Goal: Information Seeking & Learning: Learn about a topic

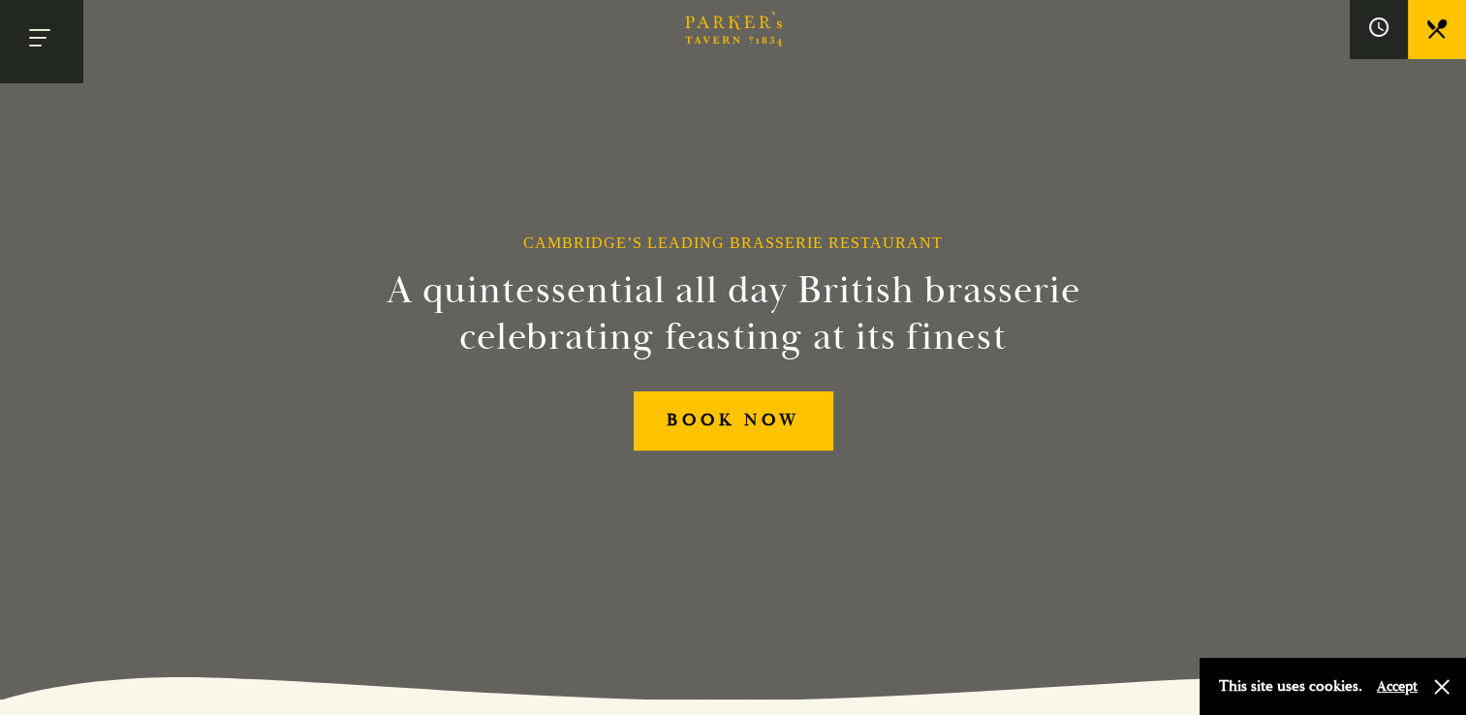
click at [41, 62] on button "Toggle navigation" at bounding box center [41, 41] width 82 height 82
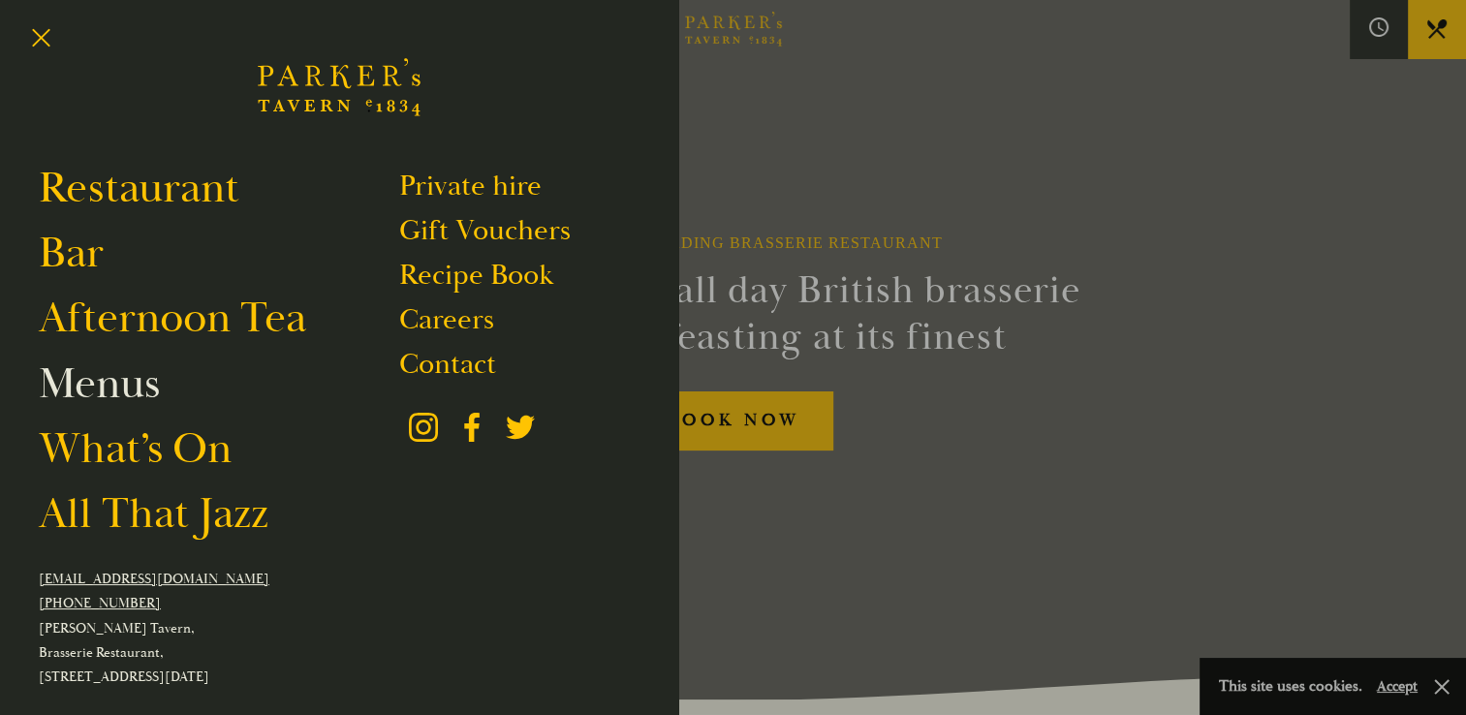
click at [124, 401] on link "Menus" at bounding box center [99, 384] width 121 height 54
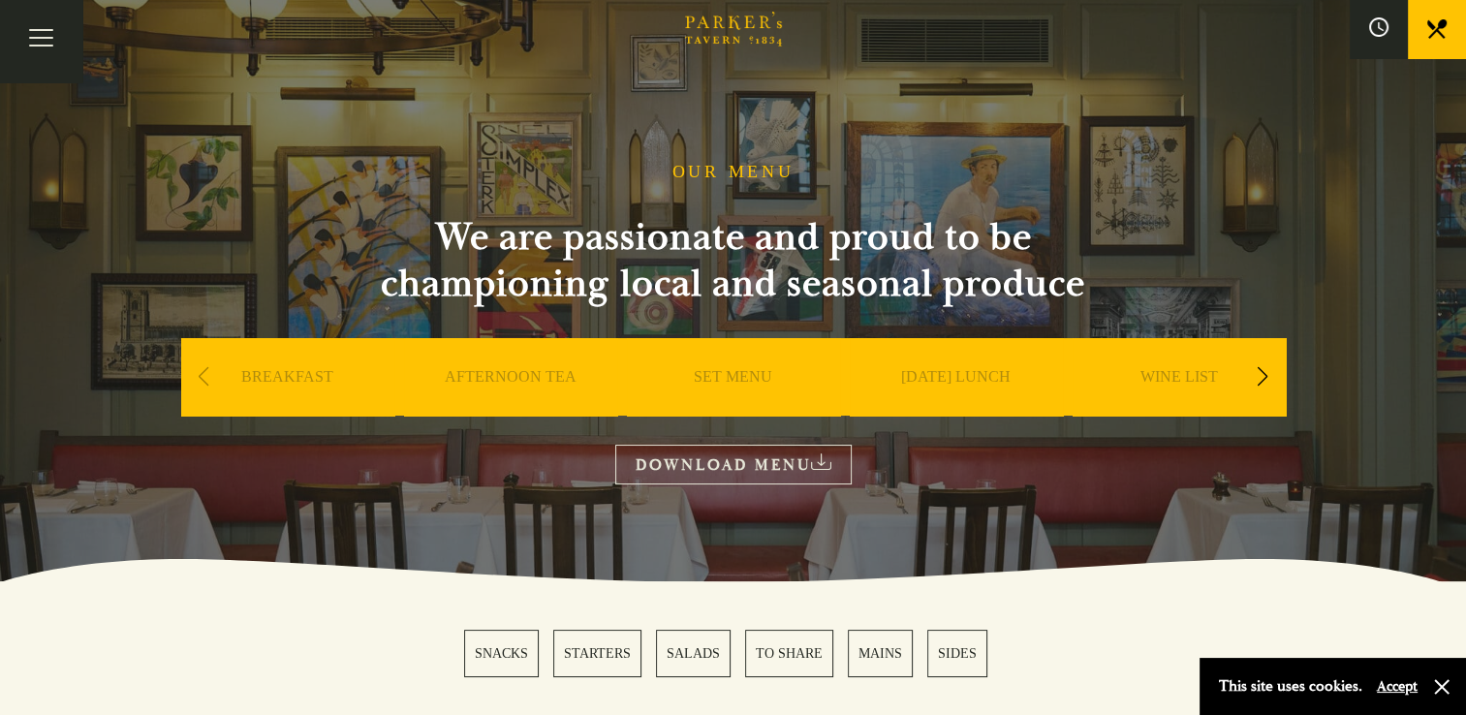
click at [1262, 374] on div "Next slide" at bounding box center [1263, 377] width 26 height 43
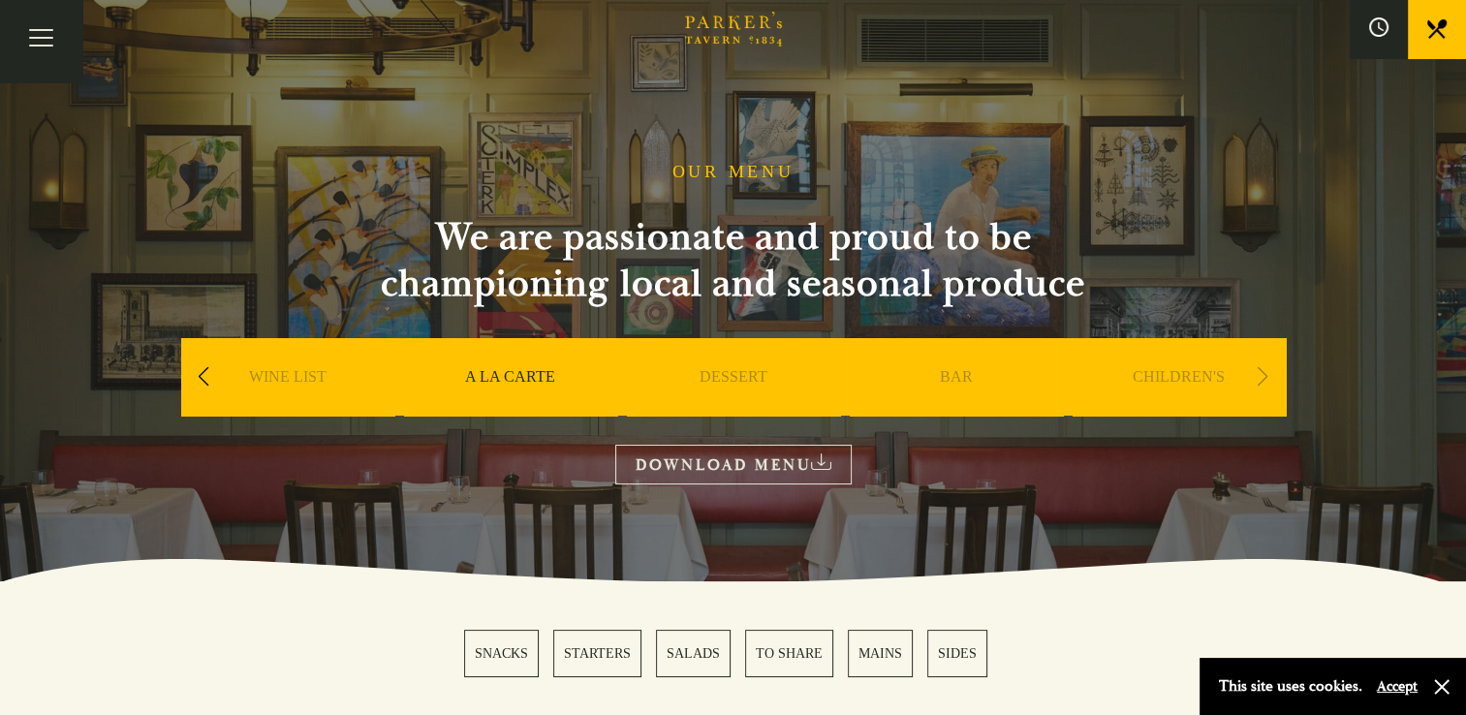
click at [200, 375] on div "Previous slide" at bounding box center [204, 377] width 26 height 43
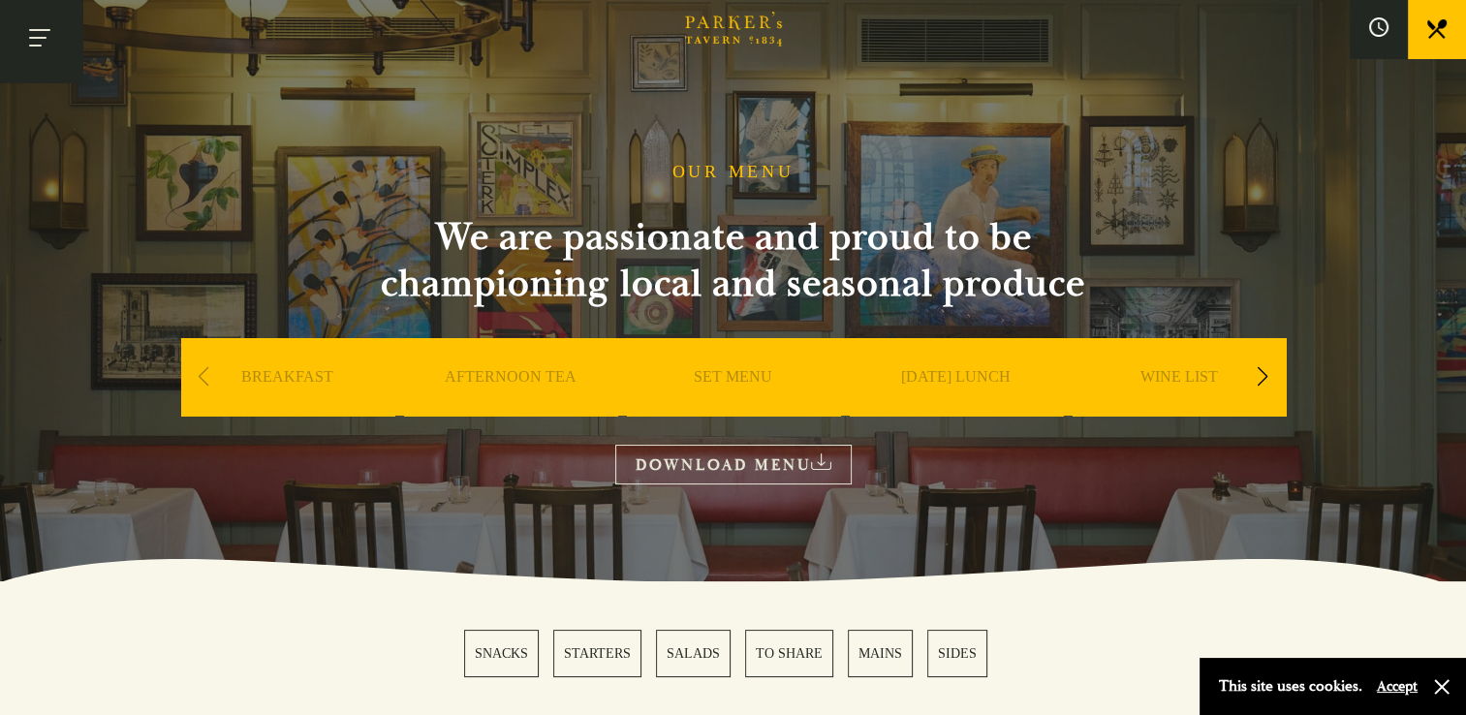
click at [42, 52] on button "Toggle navigation" at bounding box center [41, 41] width 82 height 82
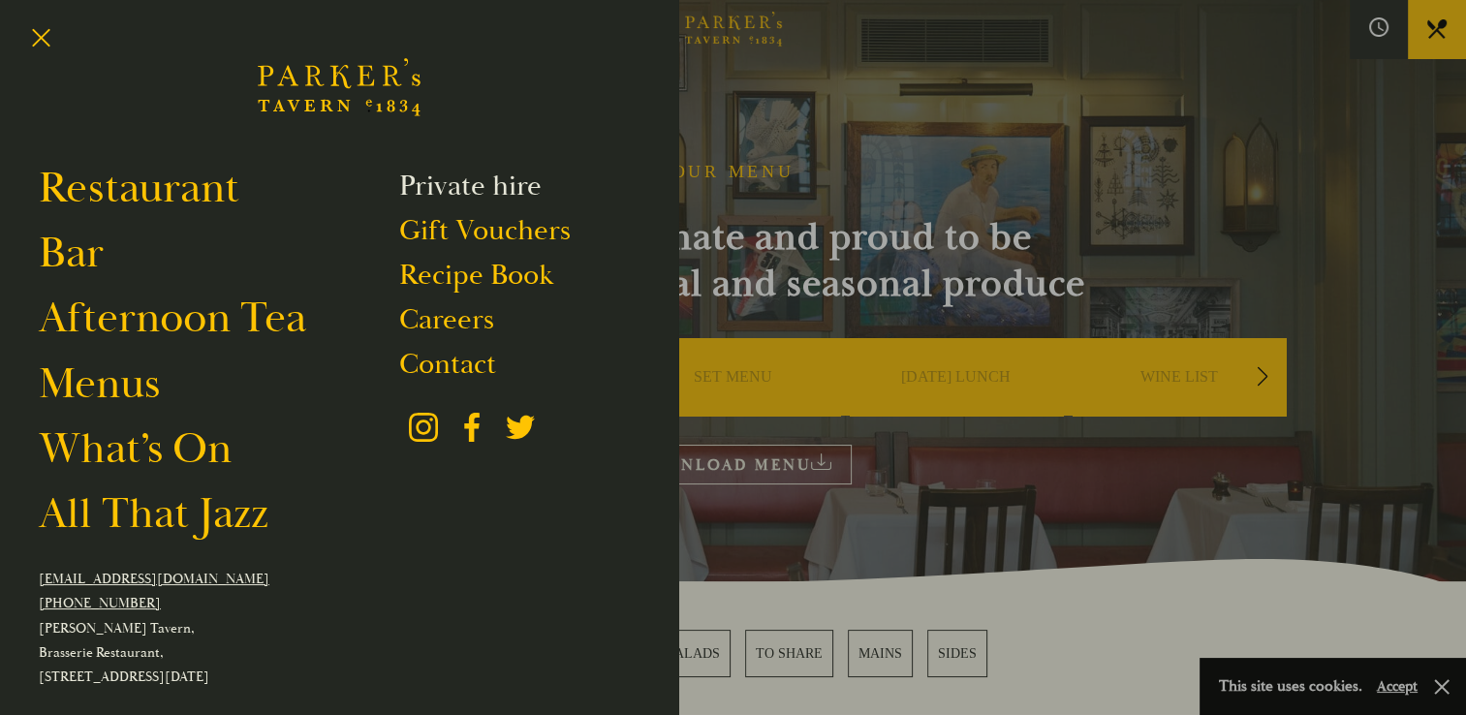
click at [488, 180] on link "Private hire" at bounding box center [470, 186] width 142 height 37
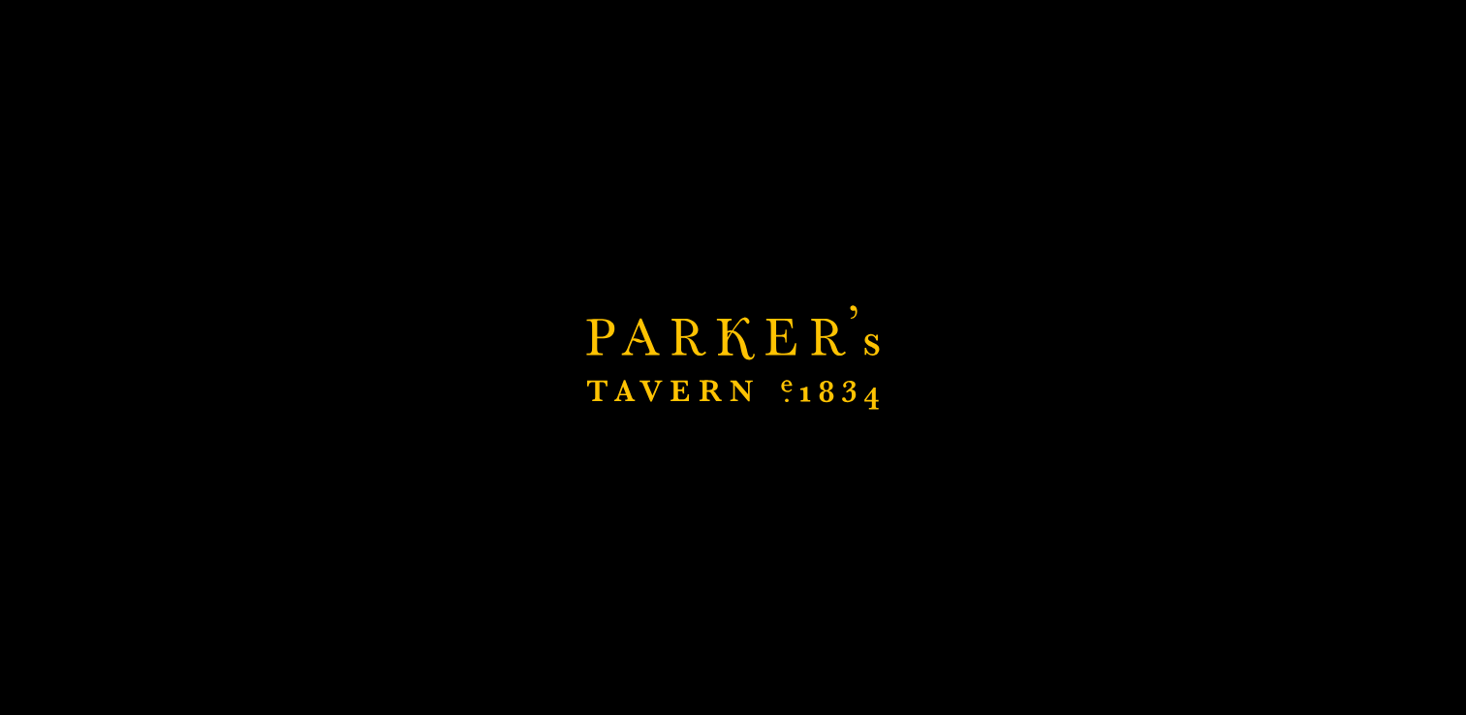
scroll to position [216, 0]
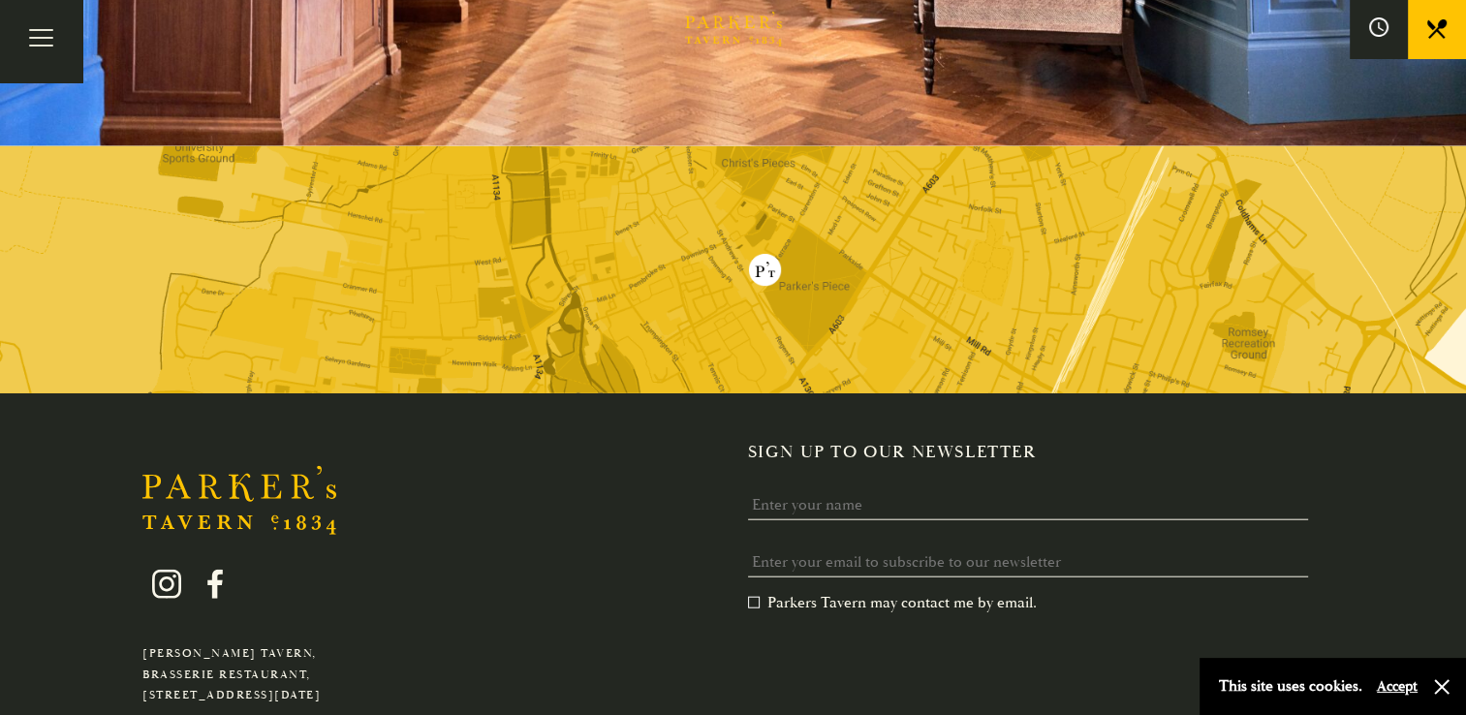
scroll to position [4705, 0]
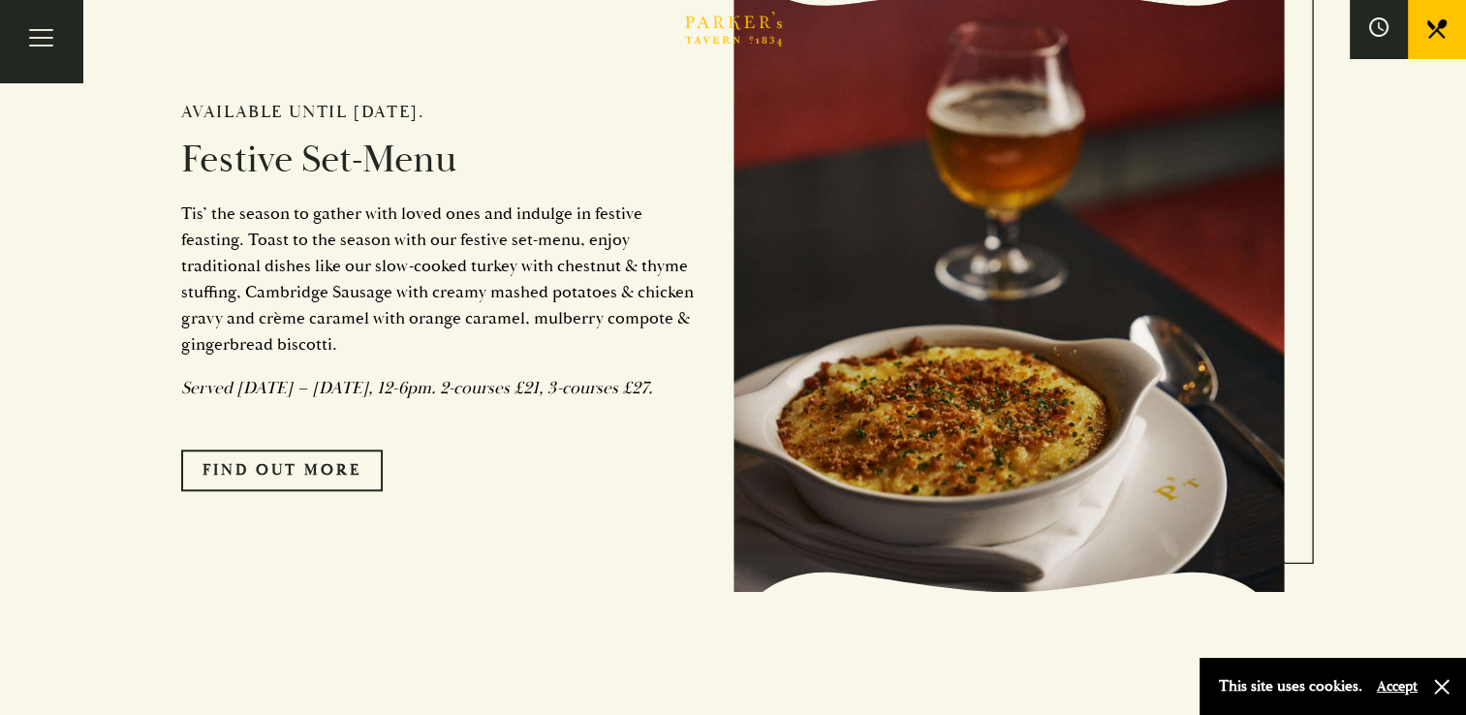
scroll to position [1632, 0]
drag, startPoint x: 451, startPoint y: 404, endPoint x: 665, endPoint y: 401, distance: 214.2
click at [665, 401] on p "Served Monday – Saturday, 12-6pm. 2-courses £21, 3-courses £27." at bounding box center [442, 388] width 523 height 26
copy em "2-courses £21, 3-courses £27."
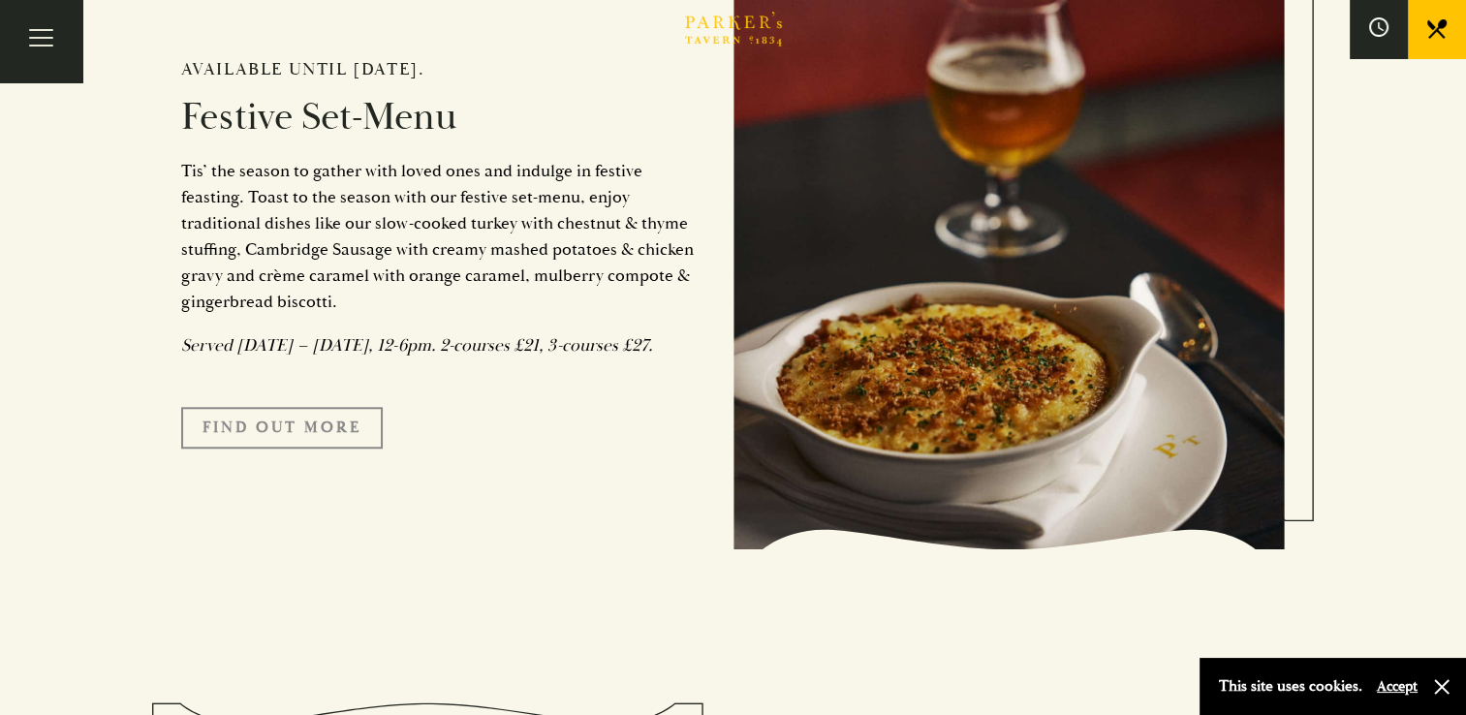
scroll to position [1503, 0]
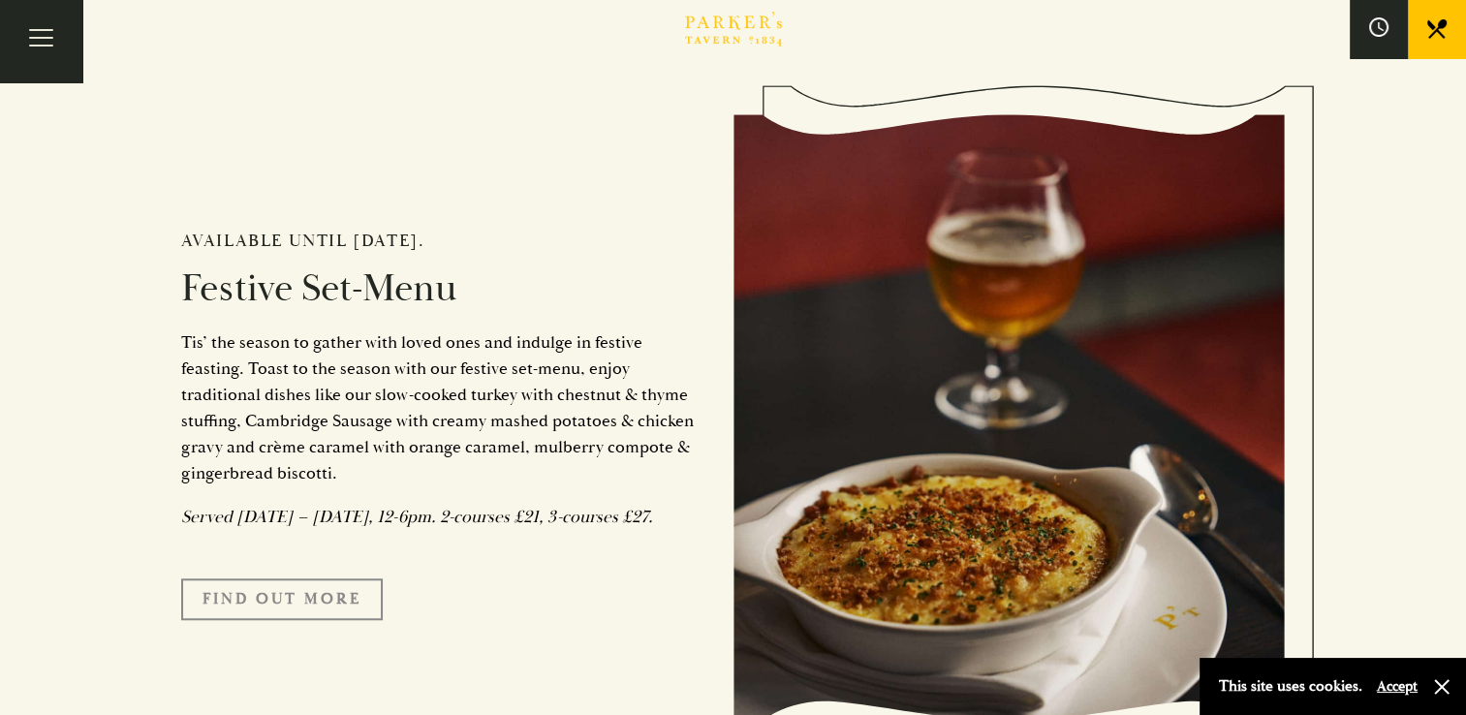
click at [266, 609] on link "FIND OUT MORE" at bounding box center [282, 598] width 202 height 41
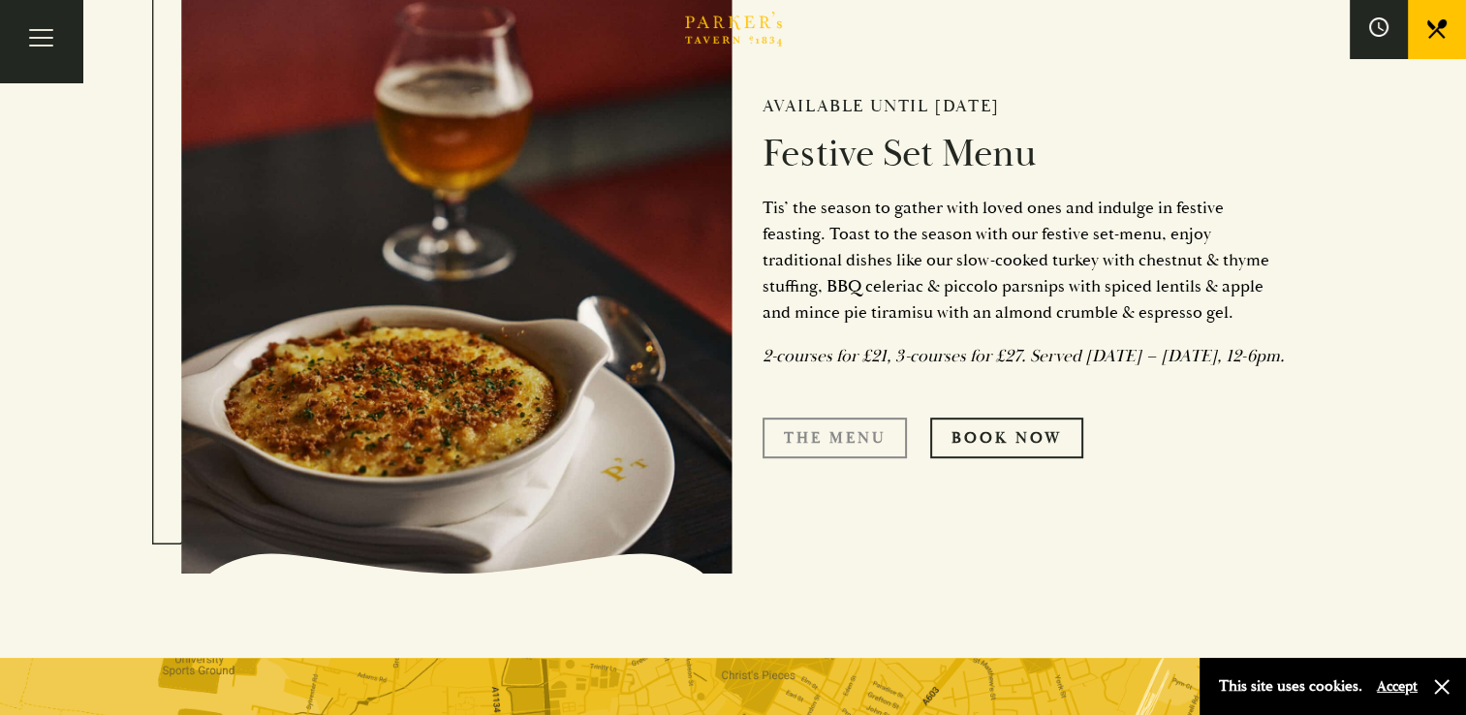
scroll to position [844, 0]
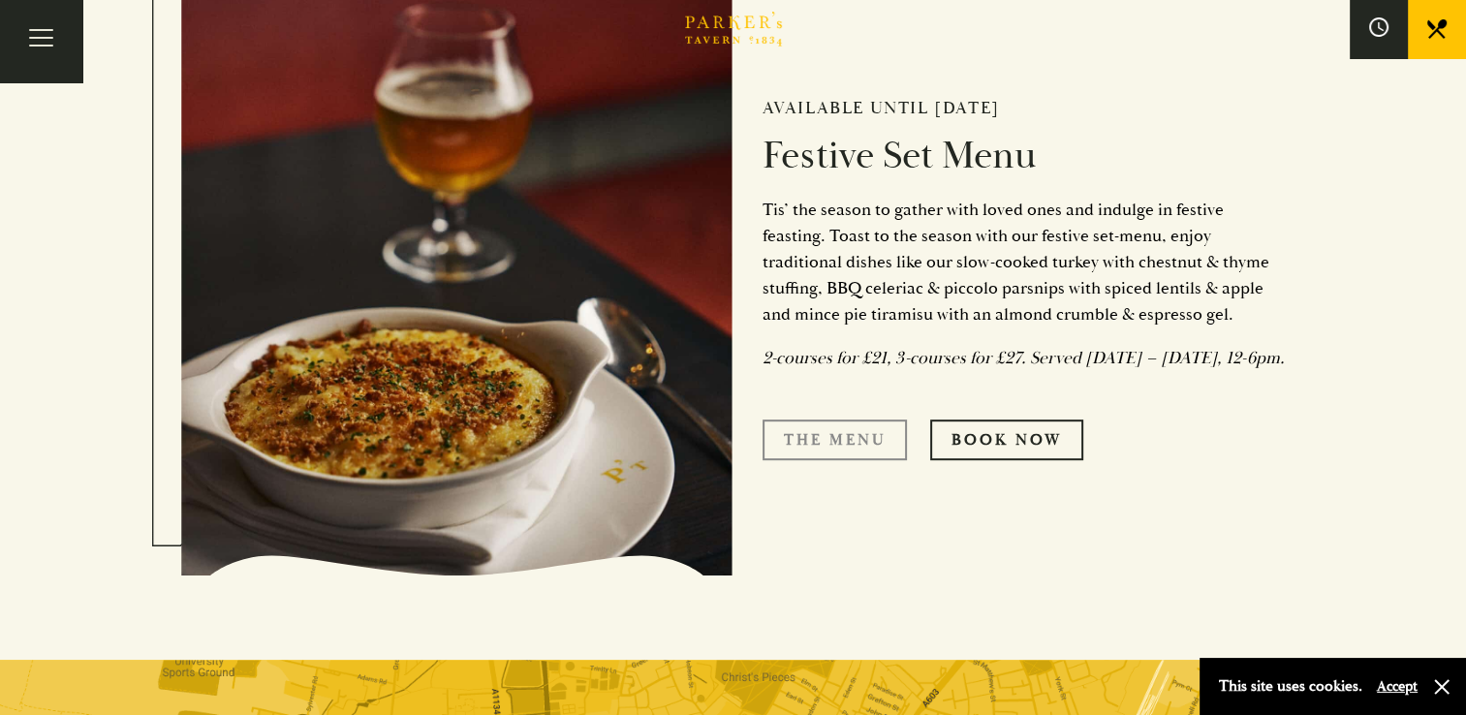
click at [826, 443] on link "The Menu" at bounding box center [835, 440] width 144 height 41
